Goal: Transaction & Acquisition: Purchase product/service

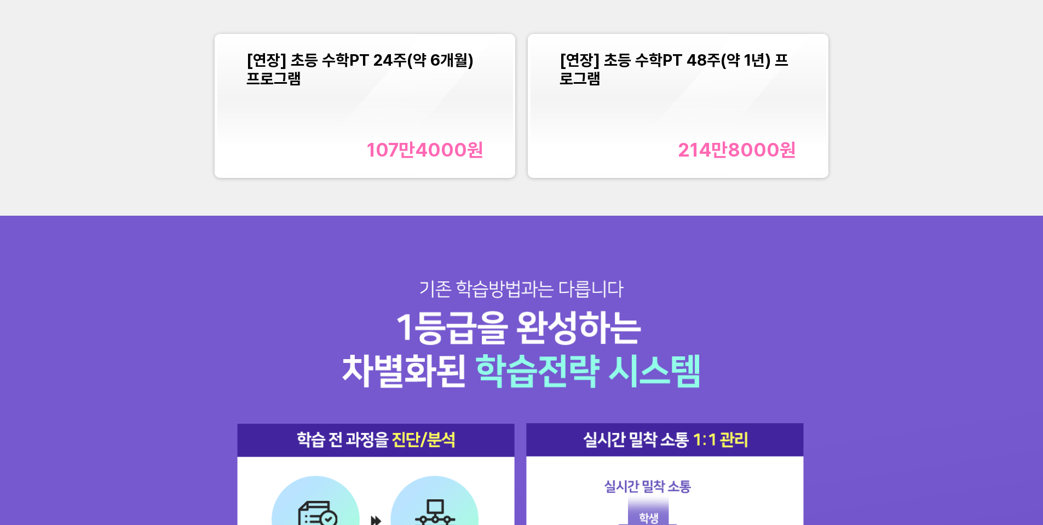
scroll to position [1260, 0]
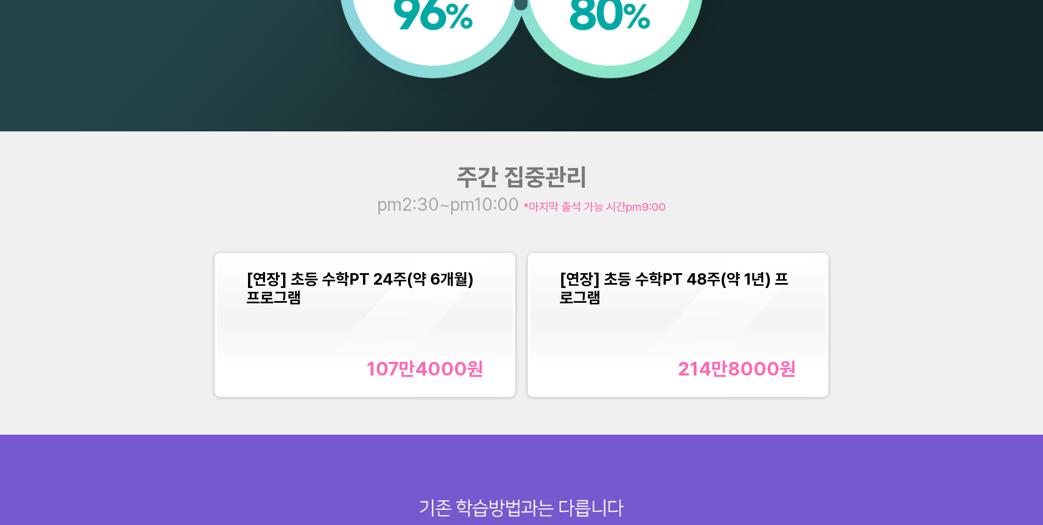
click at [394, 309] on div "[연장] 초등 수학PT 24주(약 6개월) 프로그램 107만4000 원" at bounding box center [364, 325] width 237 height 111
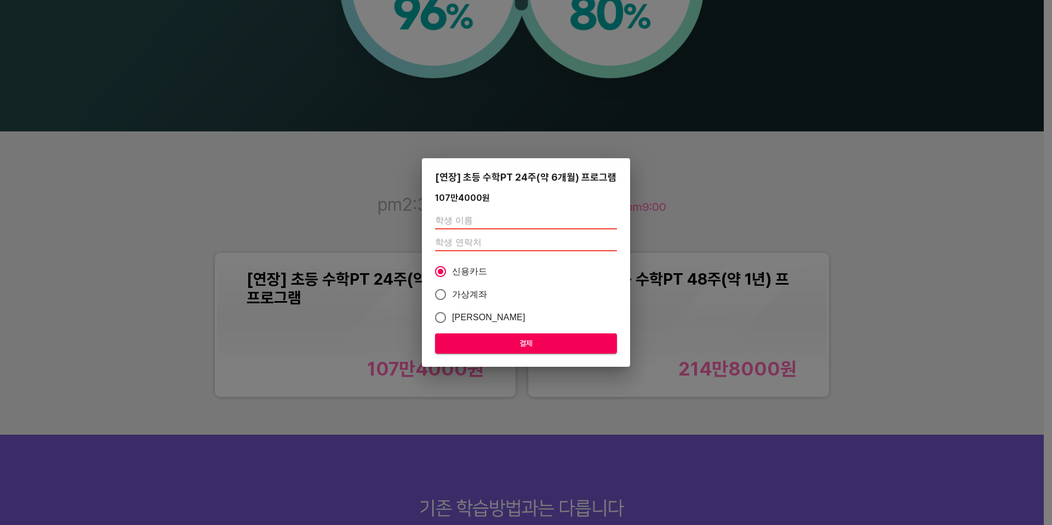
click at [501, 215] on input "text" at bounding box center [526, 221] width 182 height 18
type input "고다온"
click at [489, 244] on input "number" at bounding box center [526, 243] width 182 height 18
paste input "01043202343"
type input "01043202343"
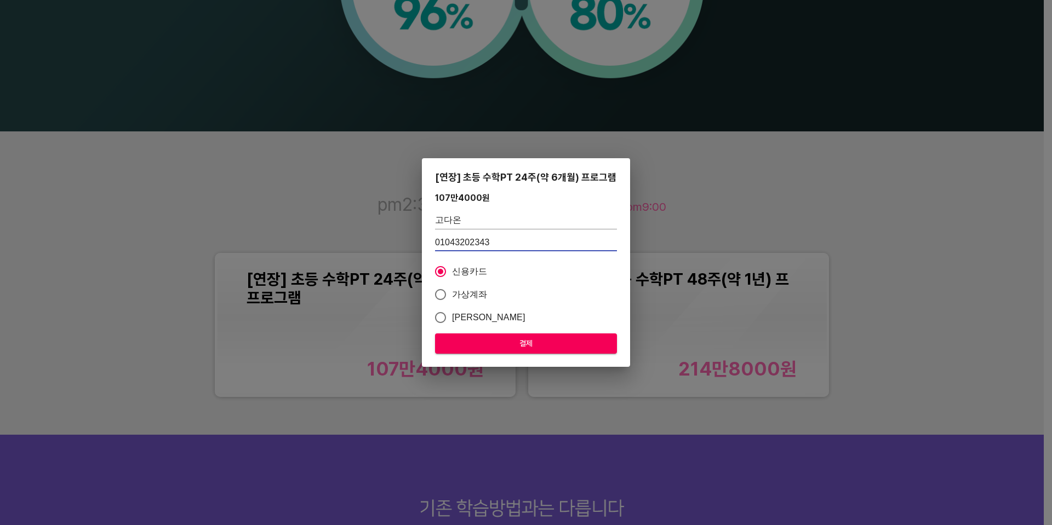
click at [516, 343] on span "결제" at bounding box center [526, 344] width 164 height 14
